Goal: Information Seeking & Learning: Check status

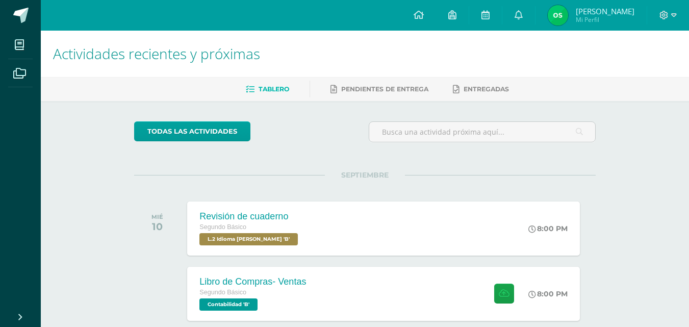
scroll to position [150, 0]
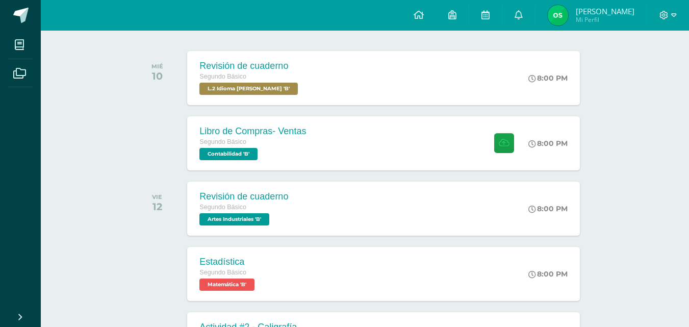
click at [563, 18] on img at bounding box center [558, 15] width 20 height 20
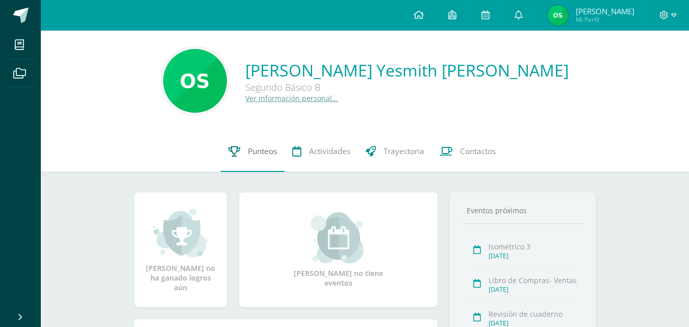
click at [255, 150] on span "Punteos" at bounding box center [262, 151] width 29 height 11
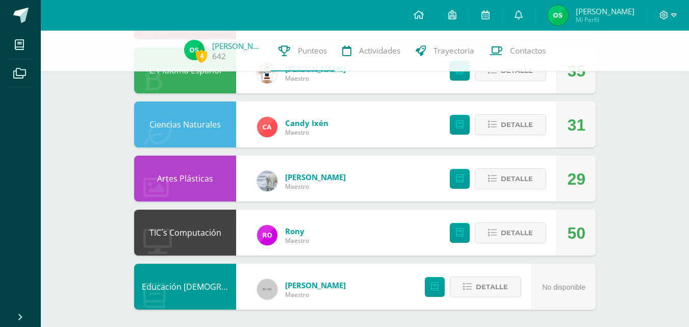
scroll to position [655, 0]
